Goal: Obtain resource: Download file/media

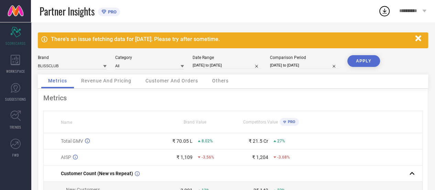
select select "6"
select select "2025"
select select "7"
select select "2025"
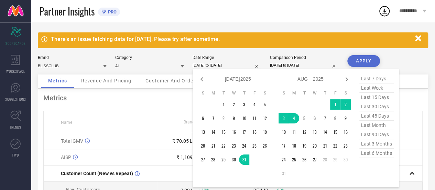
click at [211, 68] on input "[DATE] to [DATE]" at bounding box center [227, 65] width 69 height 7
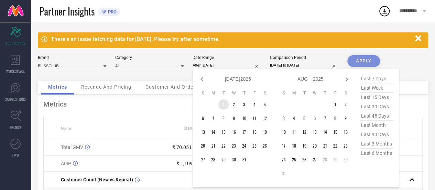
click at [225, 106] on td "1" at bounding box center [224, 104] width 10 height 10
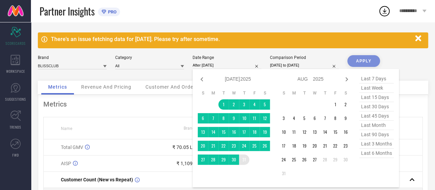
type input "[DATE] to [DATE]"
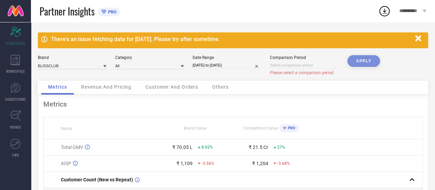
click at [362, 60] on div "APPLY" at bounding box center [364, 67] width 33 height 25
click at [171, 85] on span "Customer And Orders" at bounding box center [172, 87] width 53 height 6
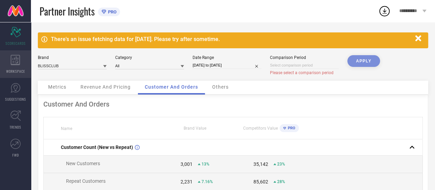
click at [16, 66] on div "WORKSPACE" at bounding box center [15, 64] width 31 height 28
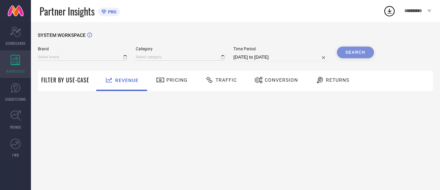
type input "BLISSCLUB"
type input "All"
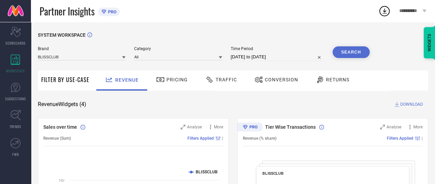
select select "6"
select select "2025"
select select "7"
select select "2025"
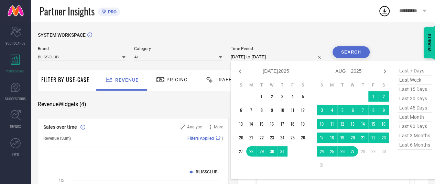
click at [255, 61] on div "[DATE] to [DATE] Jan Feb Mar Apr May Jun [DATE] Aug Sep Oct Nov [DATE] 2016 201…" at bounding box center [277, 57] width 93 height 8
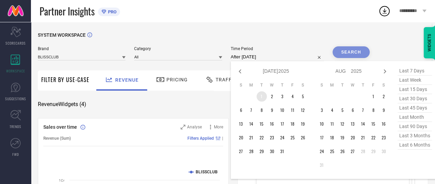
click at [266, 96] on td "1" at bounding box center [262, 97] width 10 height 10
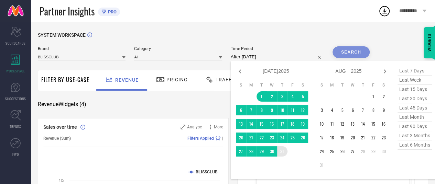
type input "[DATE] to [DATE]"
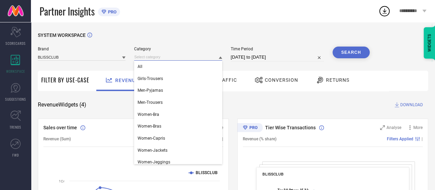
click at [167, 59] on input at bounding box center [178, 56] width 88 height 7
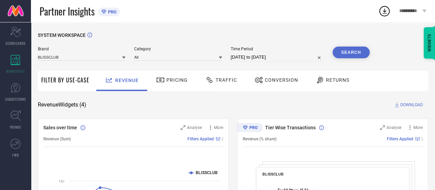
click at [356, 52] on button "Search" at bounding box center [351, 52] width 37 height 12
click at [219, 83] on div "Traffic" at bounding box center [221, 80] width 35 height 12
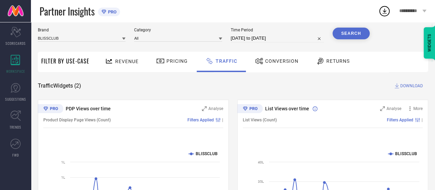
scroll to position [18, 0]
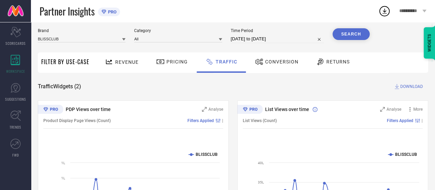
click at [410, 86] on span "DOWNLOAD" at bounding box center [412, 86] width 23 height 7
